Goal: Task Accomplishment & Management: Complete application form

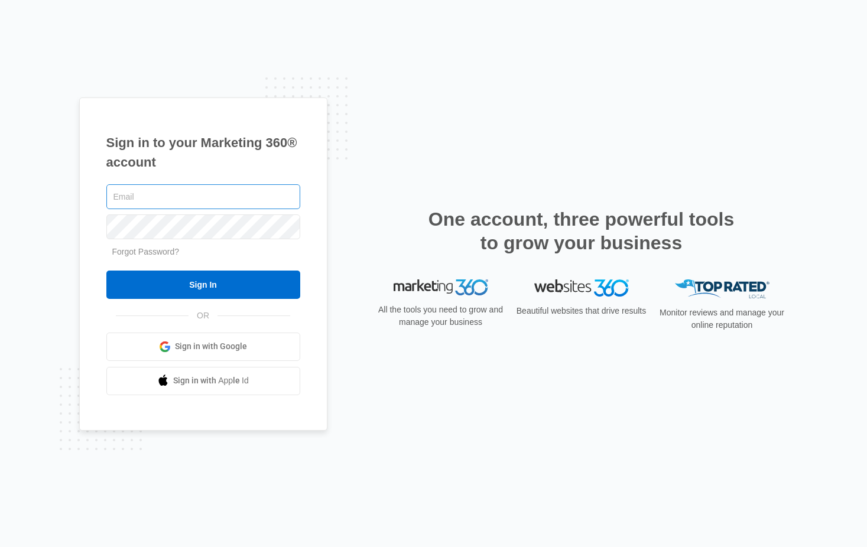
type input "[PERSON_NAME][EMAIL_ADDRESS][PERSON_NAME][DOMAIN_NAME]"
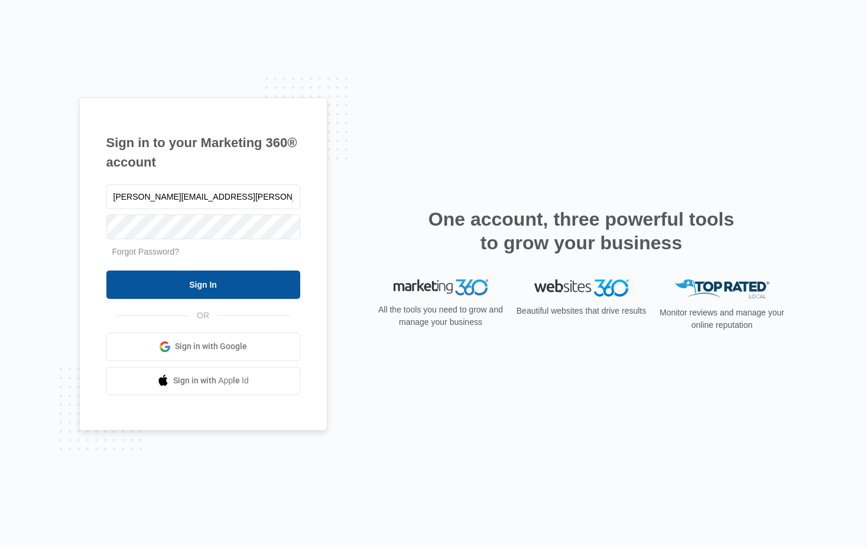
click at [223, 290] on input "Sign In" at bounding box center [203, 285] width 194 height 28
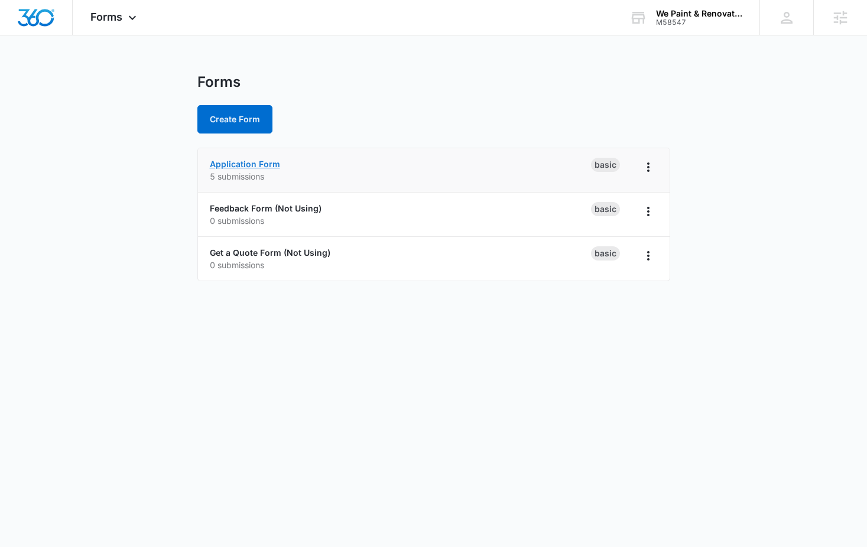
click at [264, 166] on link "Application Form" at bounding box center [245, 164] width 70 height 10
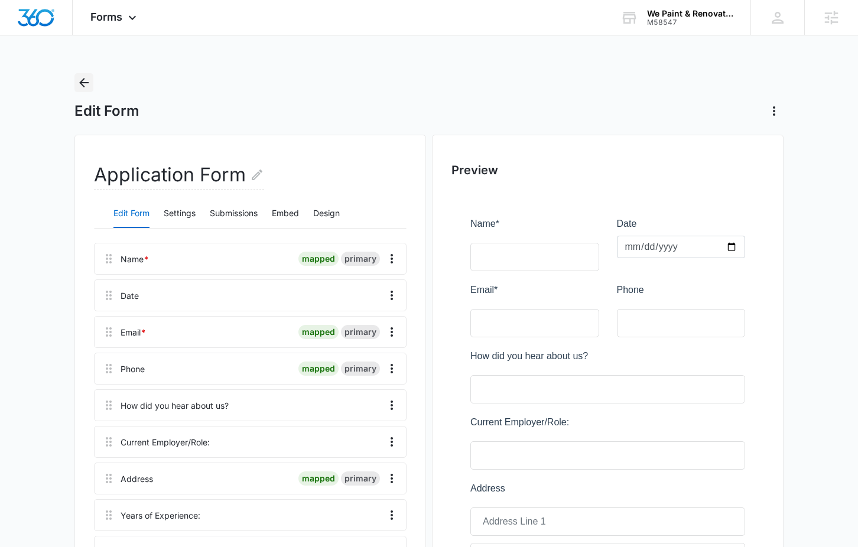
click at [85, 84] on icon "Back" at bounding box center [84, 83] width 14 height 14
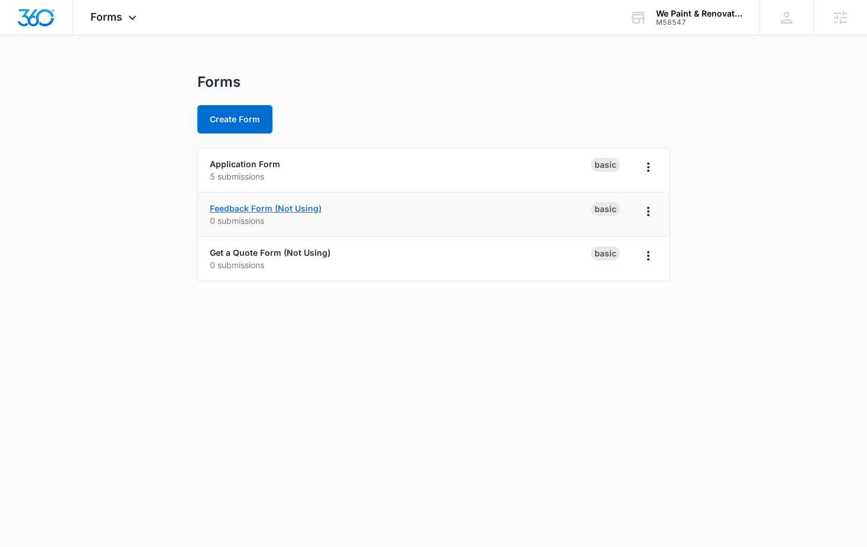
click at [273, 209] on link "Feedback Form (Not Using)" at bounding box center [266, 208] width 112 height 10
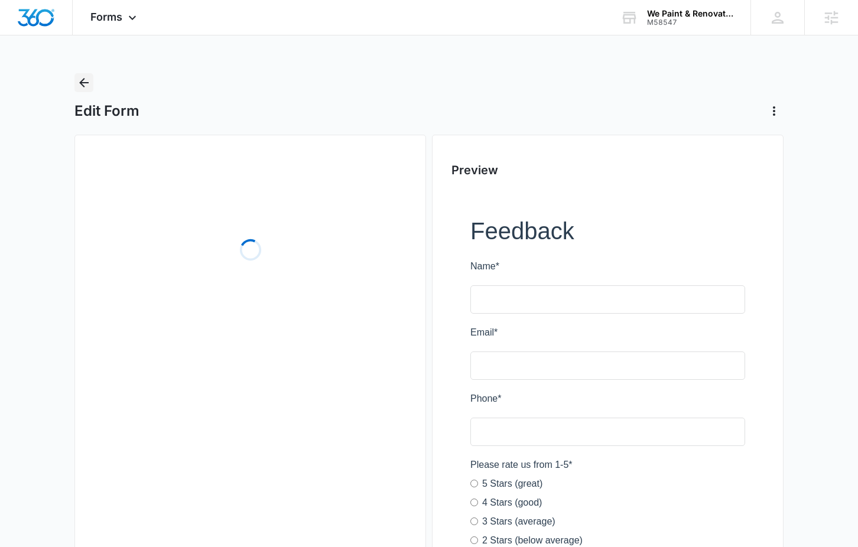
click at [84, 90] on button "Back" at bounding box center [83, 82] width 19 height 19
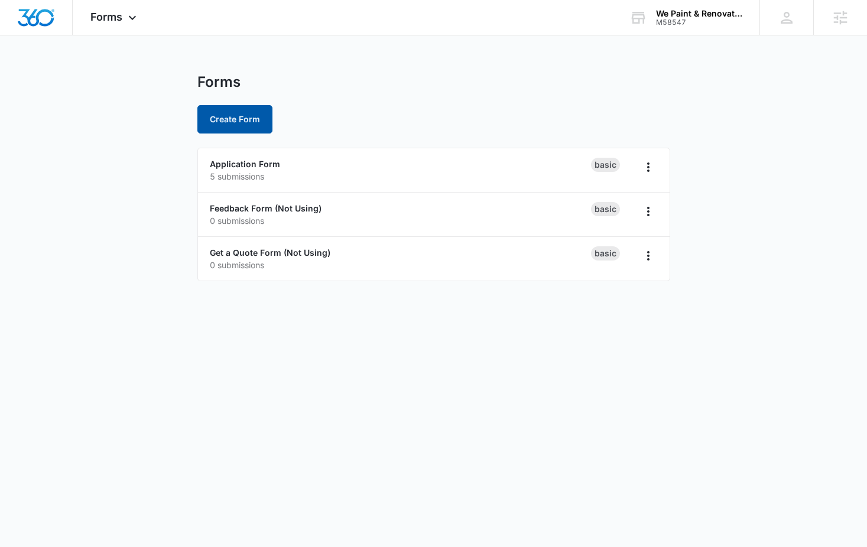
click at [221, 126] on button "Create Form" at bounding box center [234, 119] width 75 height 28
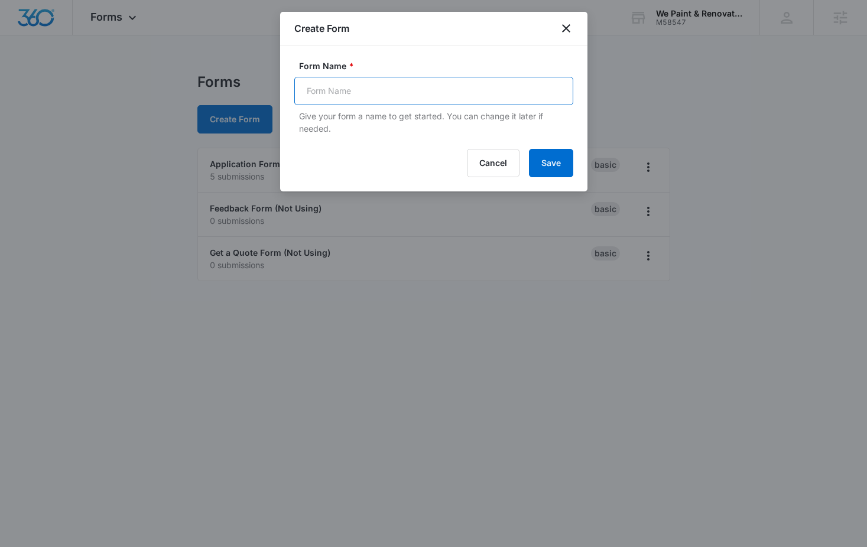
click at [323, 92] on input "Form Name *" at bounding box center [433, 91] width 279 height 28
type input "Subscriber Form"
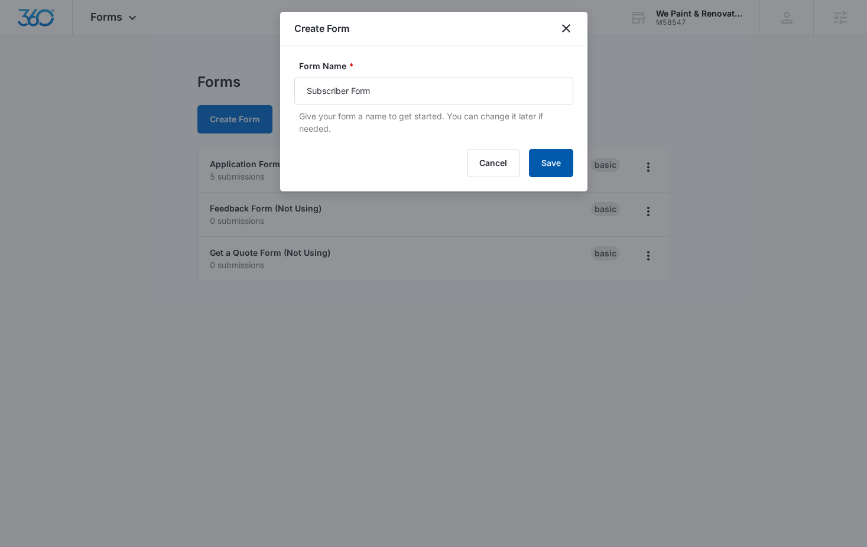
click at [553, 164] on button "Save" at bounding box center [551, 163] width 44 height 28
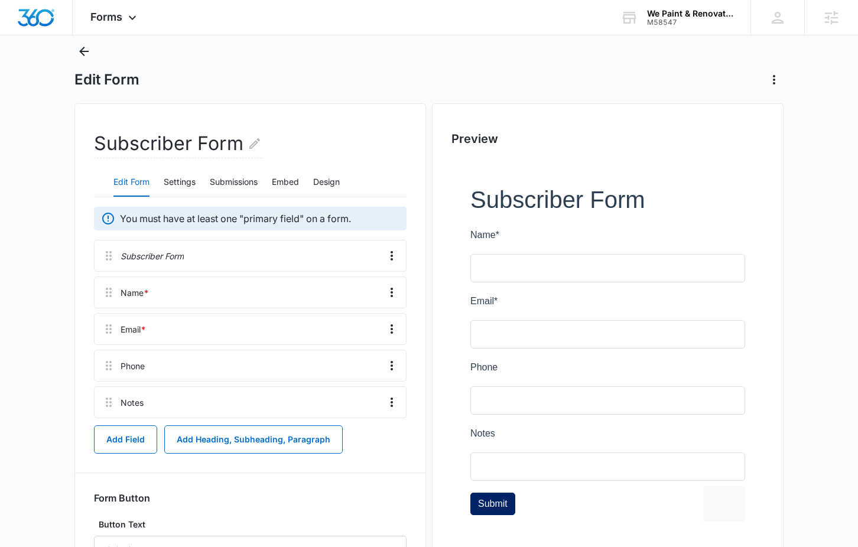
scroll to position [59, 0]
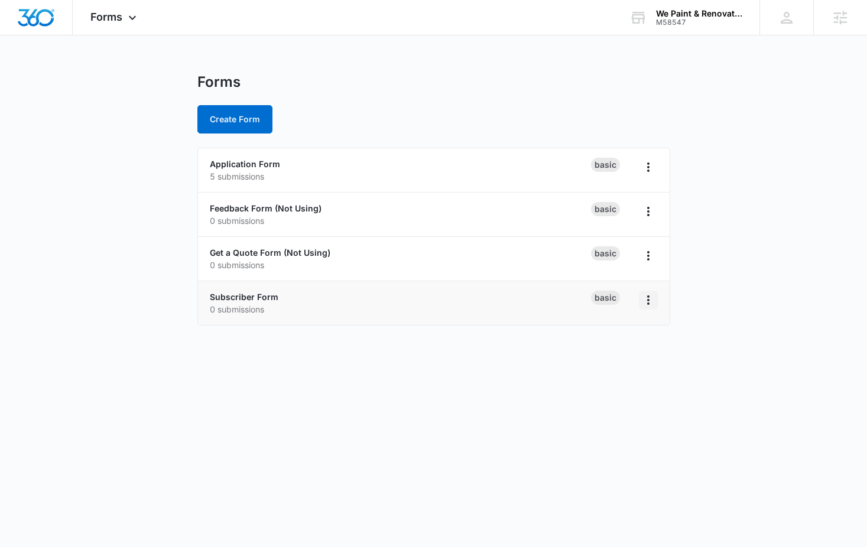
click at [649, 300] on icon "Overflow Menu" at bounding box center [648, 300] width 2 height 9
click at [616, 362] on button "Delete" at bounding box center [617, 369] width 79 height 18
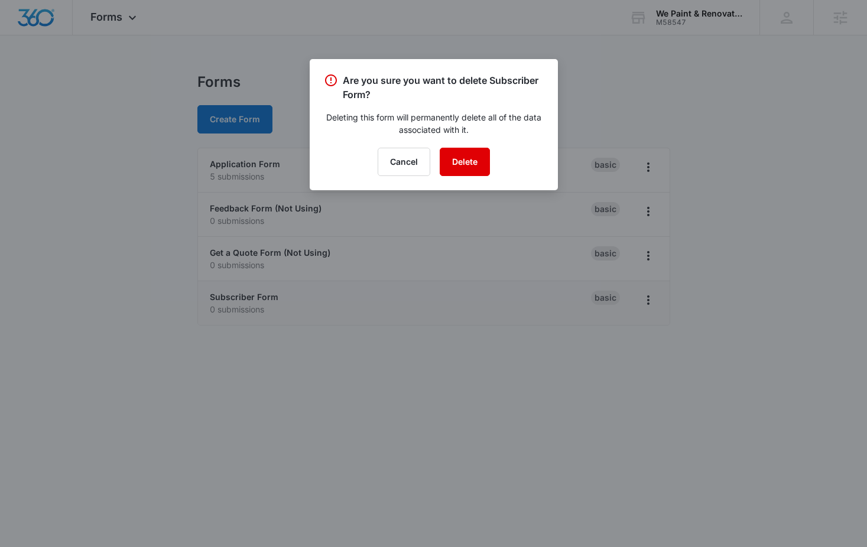
click at [465, 160] on button "Delete" at bounding box center [465, 162] width 50 height 28
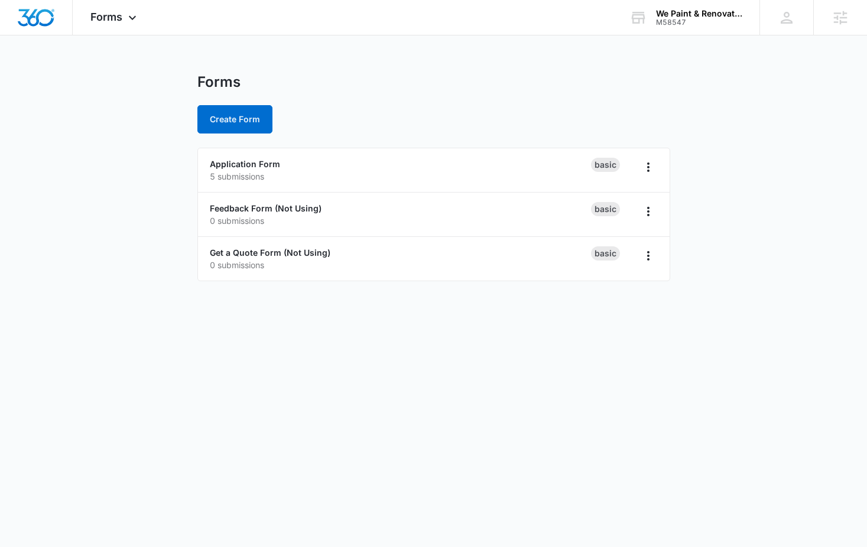
click at [602, 456] on body "Forms Apps Reputation Websites Forms CRM Email Social Shop Content Ads Intellig…" at bounding box center [433, 273] width 867 height 547
click at [266, 294] on link "Subscriber Form" at bounding box center [244, 297] width 69 height 10
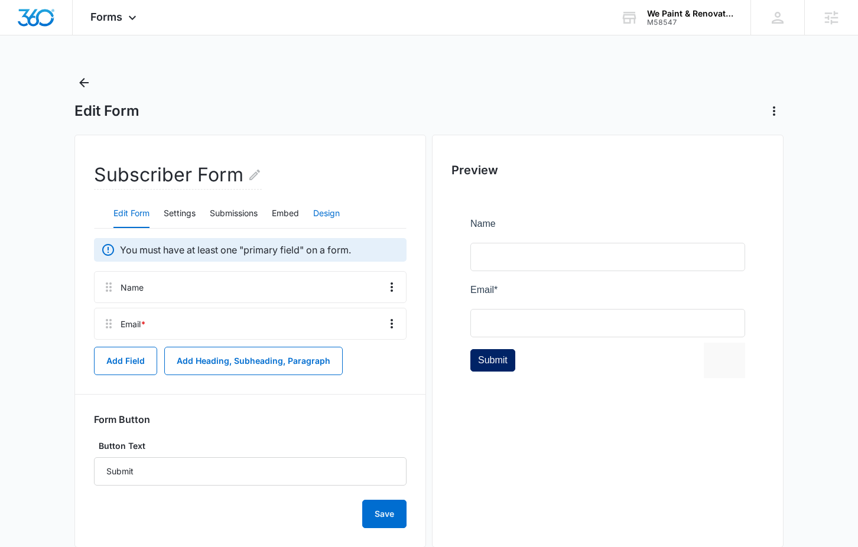
click at [334, 212] on button "Design" at bounding box center [326, 214] width 27 height 28
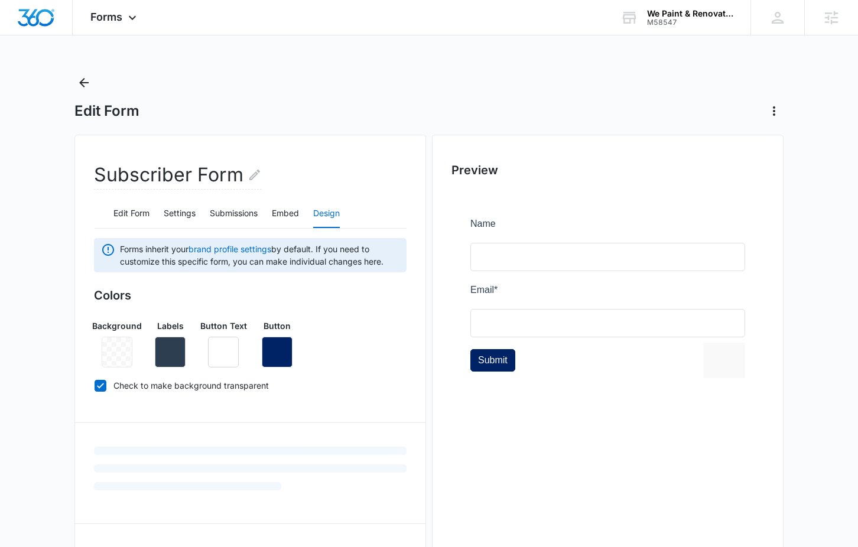
scroll to position [118, 0]
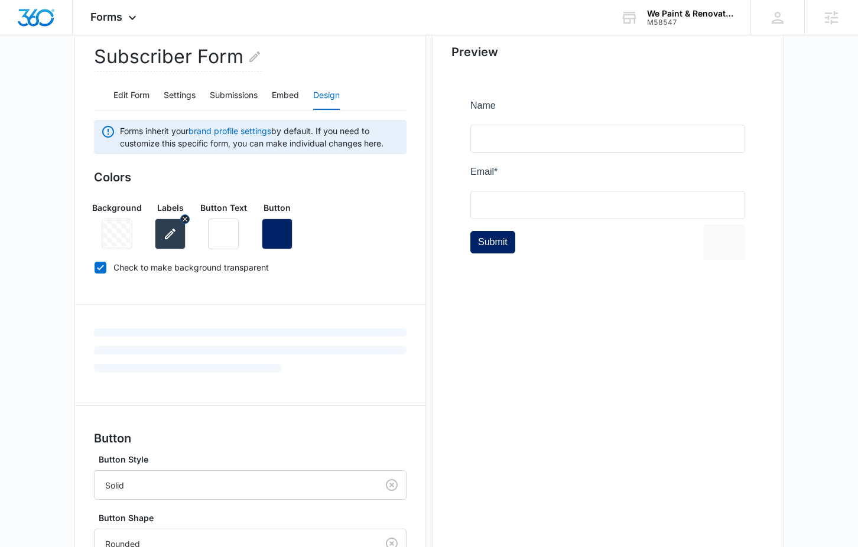
click at [166, 234] on icon "button" at bounding box center [170, 234] width 14 height 14
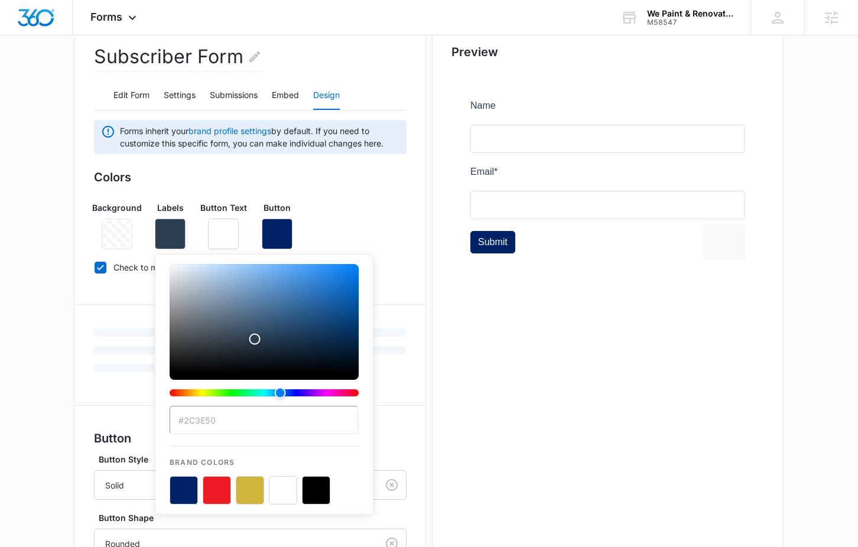
click at [283, 489] on button "color-picker-container" at bounding box center [283, 491] width 28 height 28
type input "#FFFFFF"
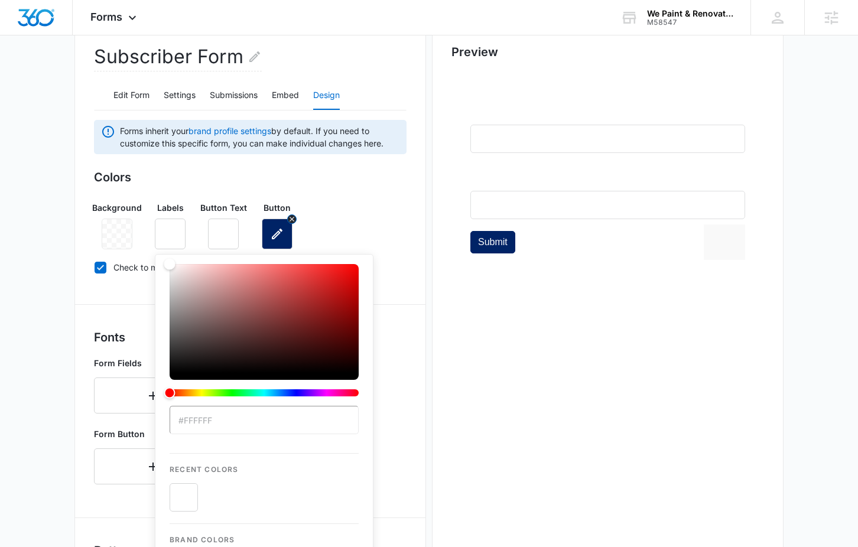
click at [276, 230] on icon "button" at bounding box center [277, 234] width 14 height 14
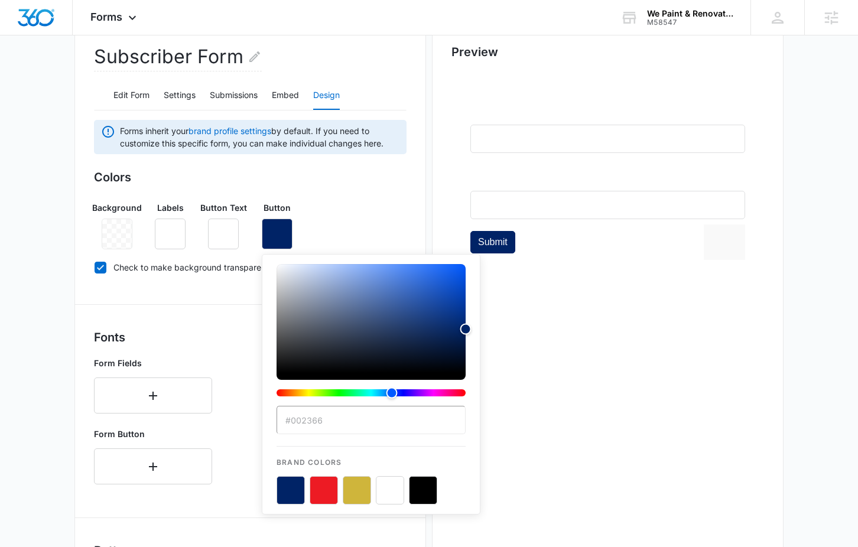
click at [322, 482] on button "color-picker-container" at bounding box center [324, 491] width 28 height 28
type input "#ED1B24"
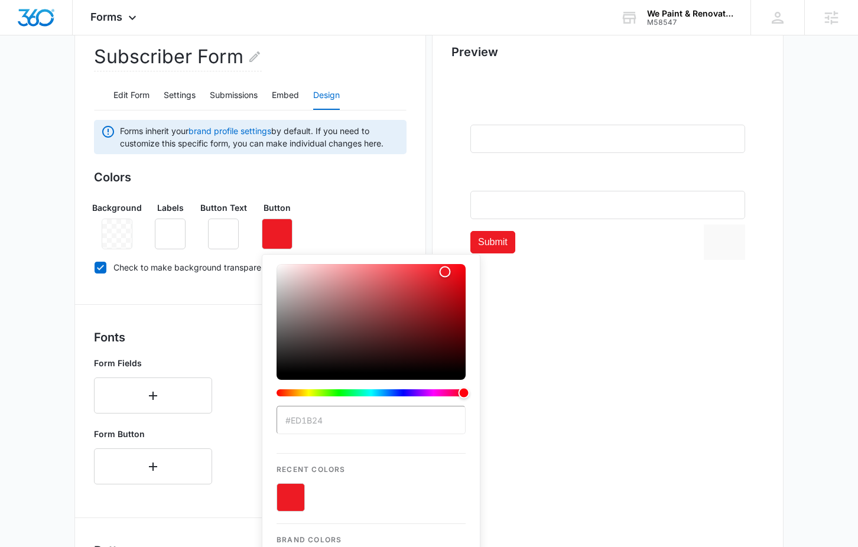
click at [355, 197] on div "Background Labels Button Text Button #ED1B24 Recent Colors Brand Colors" at bounding box center [250, 220] width 313 height 57
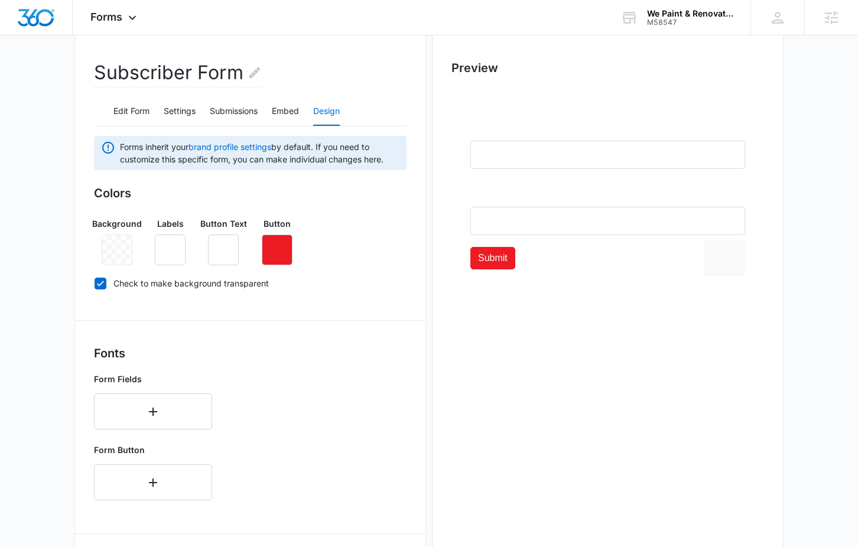
scroll to position [0, 0]
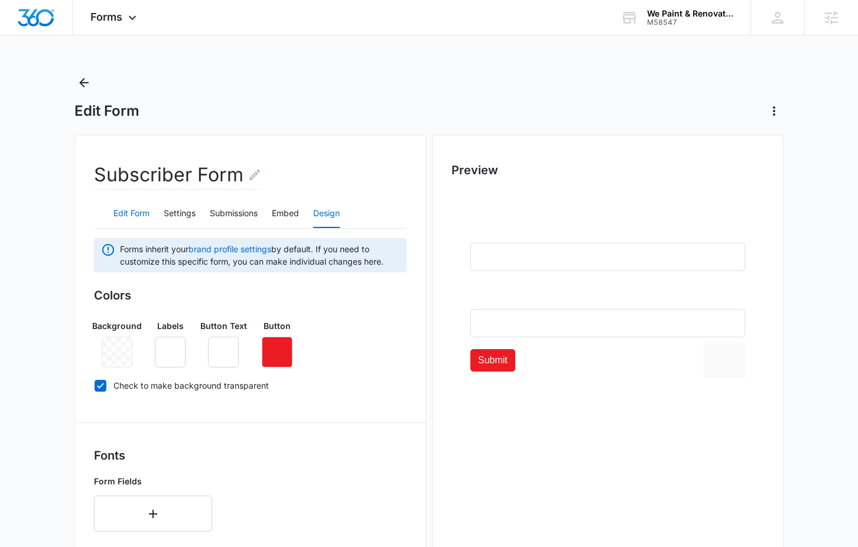
click at [127, 212] on button "Edit Form" at bounding box center [132, 214] width 36 height 28
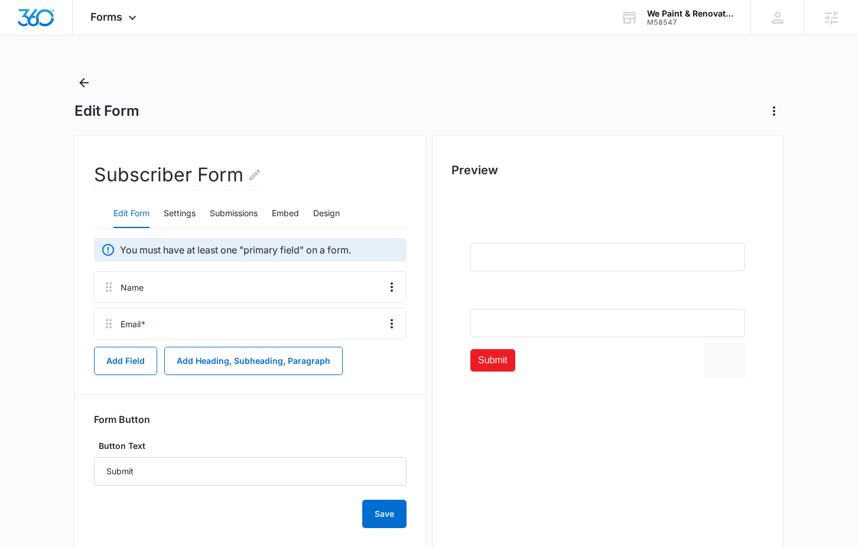
scroll to position [24, 0]
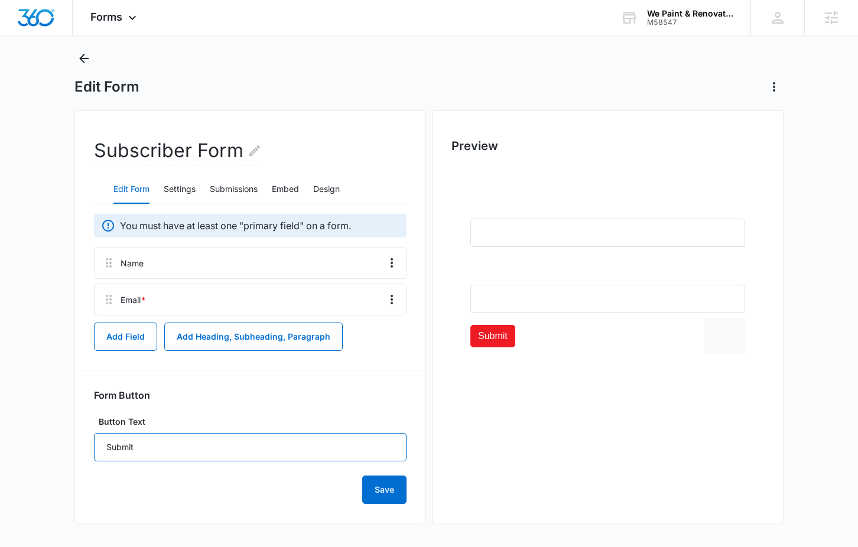
click at [134, 446] on input "Submit" at bounding box center [250, 447] width 313 height 28
type input "Subscribe"
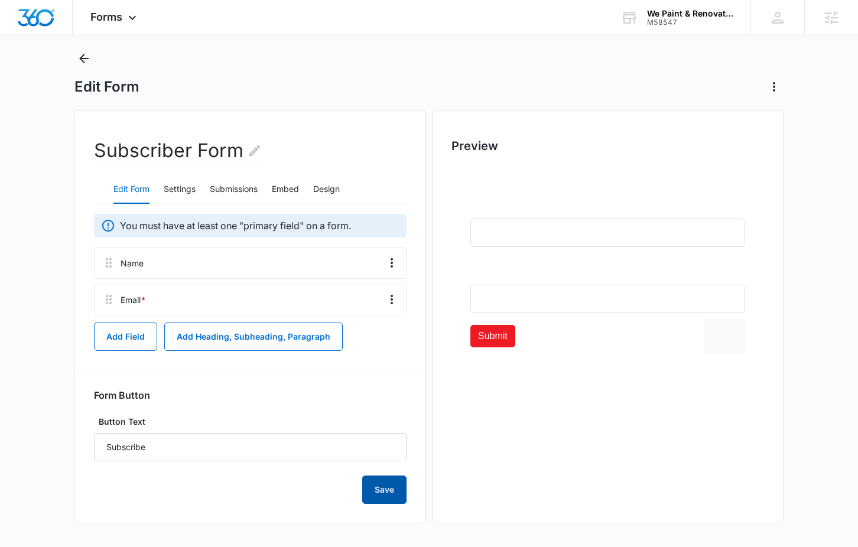
click at [380, 482] on button "Save" at bounding box center [384, 490] width 44 height 28
click at [332, 193] on button "Design" at bounding box center [326, 190] width 27 height 28
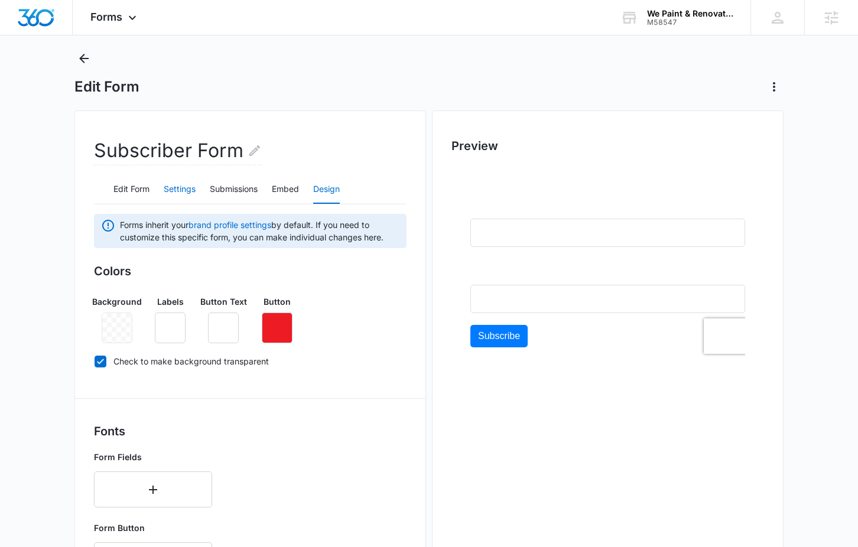
click at [176, 185] on button "Settings" at bounding box center [180, 190] width 32 height 28
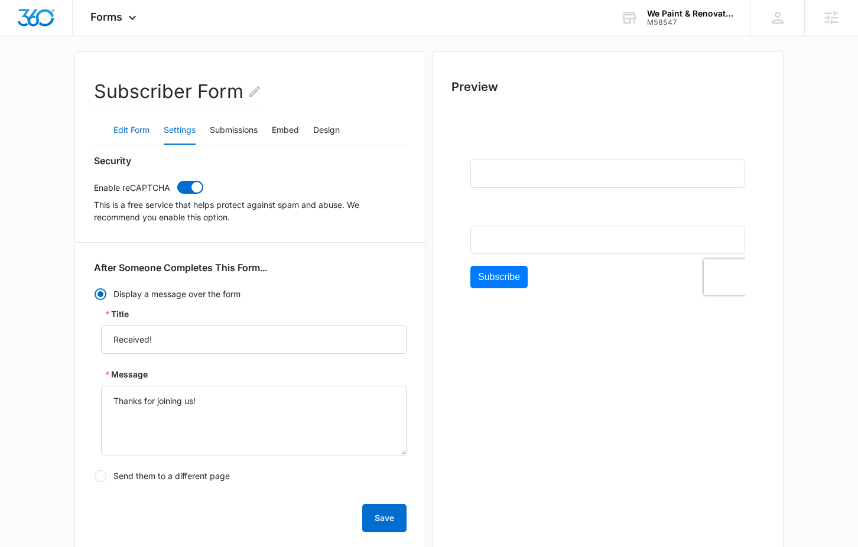
click at [128, 132] on button "Edit Form" at bounding box center [132, 130] width 36 height 28
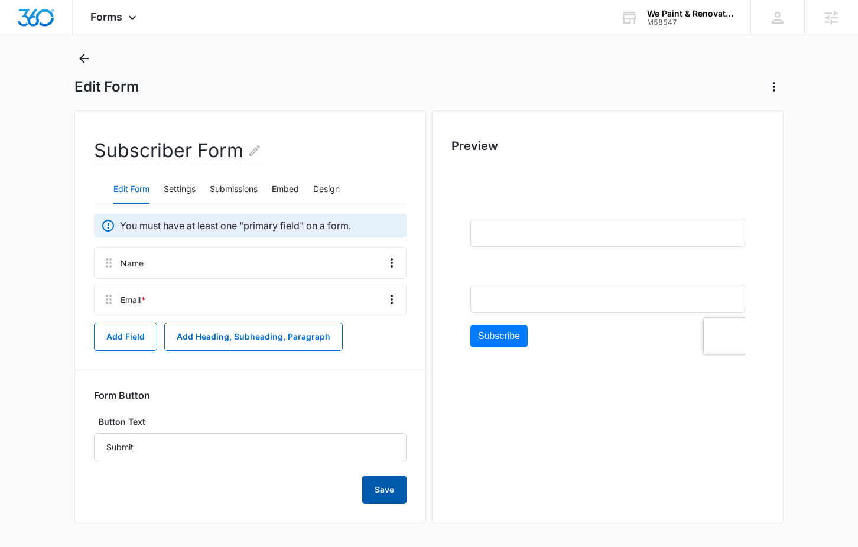
click at [383, 487] on button "Save" at bounding box center [384, 490] width 44 height 28
click at [321, 184] on button "Design" at bounding box center [326, 190] width 27 height 28
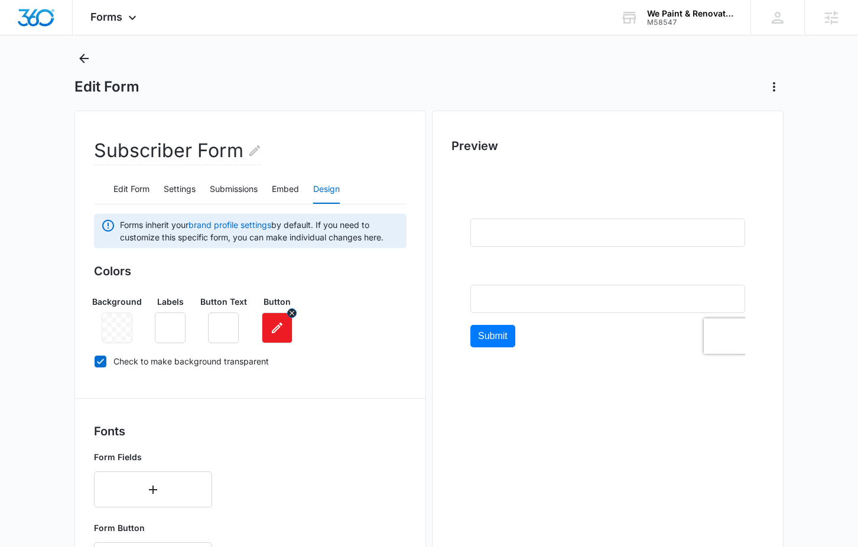
click at [270, 325] on icon "button" at bounding box center [277, 328] width 14 height 14
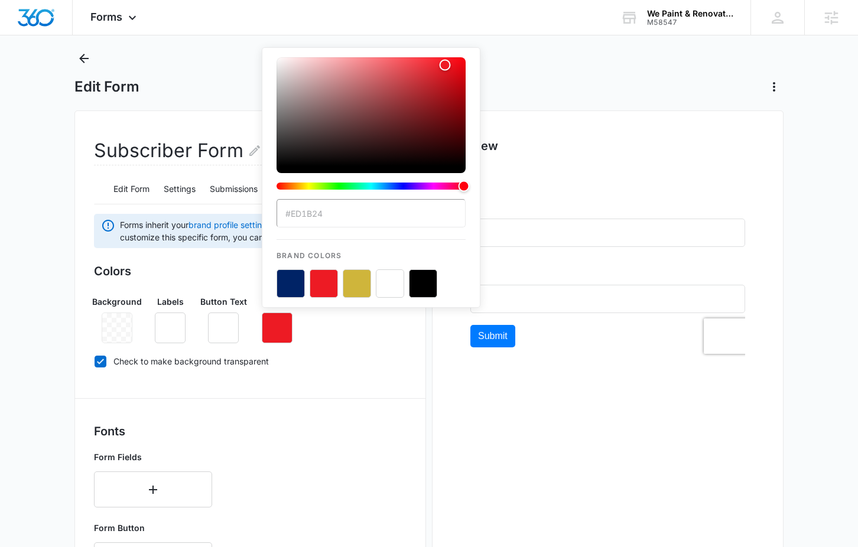
click at [322, 289] on button "color-picker-container" at bounding box center [324, 284] width 28 height 28
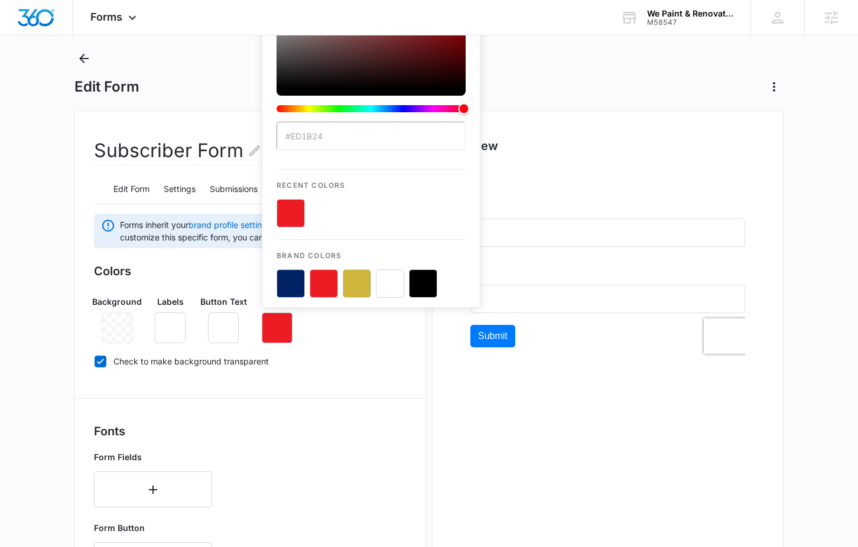
click at [292, 289] on button "color-picker-container" at bounding box center [291, 284] width 28 height 28
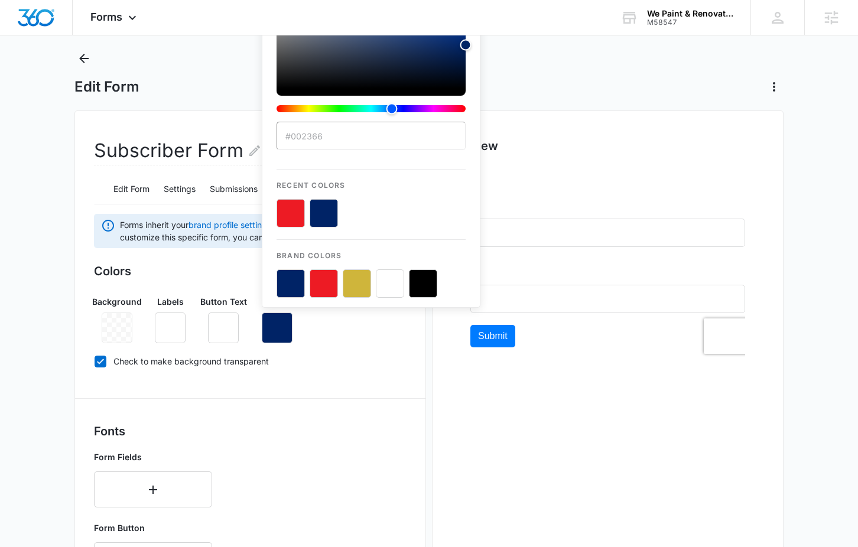
click at [328, 286] on button "color-picker-container" at bounding box center [324, 284] width 28 height 28
type input "#ED1B24"
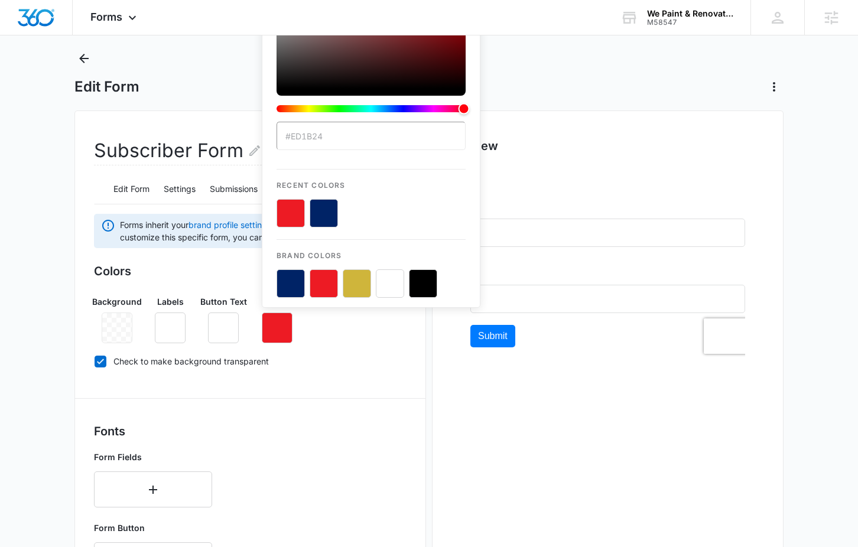
click at [348, 373] on div "Colors Background Labels Button Text Button #ED1B24 Recent Colors Brand Colors …" at bounding box center [250, 318] width 313 height 112
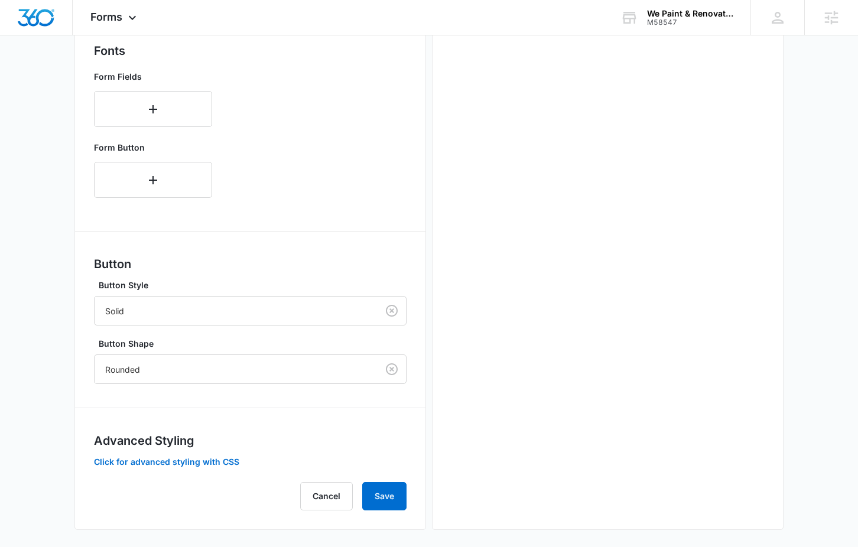
scroll to position [411, 0]
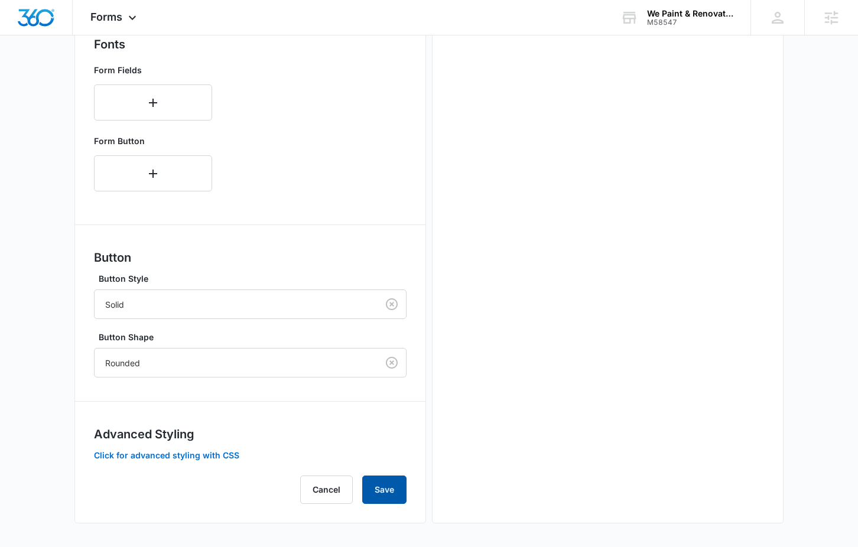
click at [388, 484] on button "Save" at bounding box center [384, 490] width 44 height 28
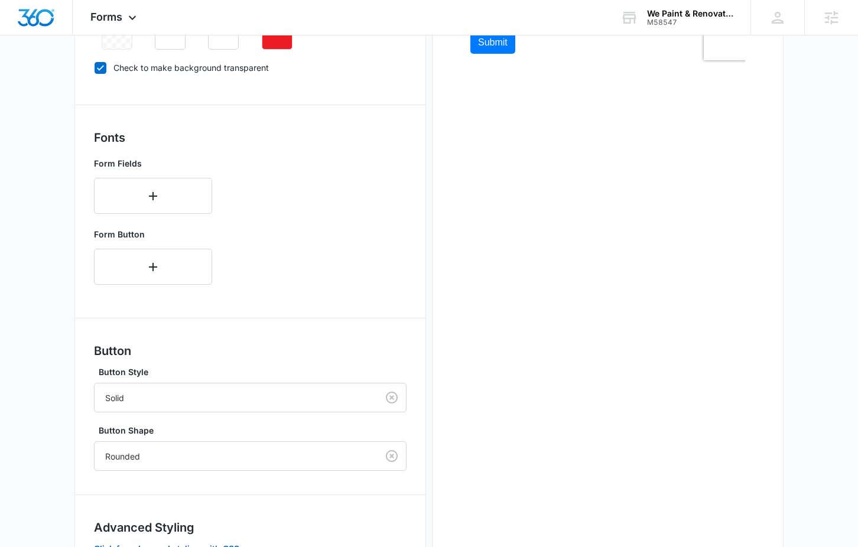
scroll to position [0, 0]
